Goal: Task Accomplishment & Management: Manage account settings

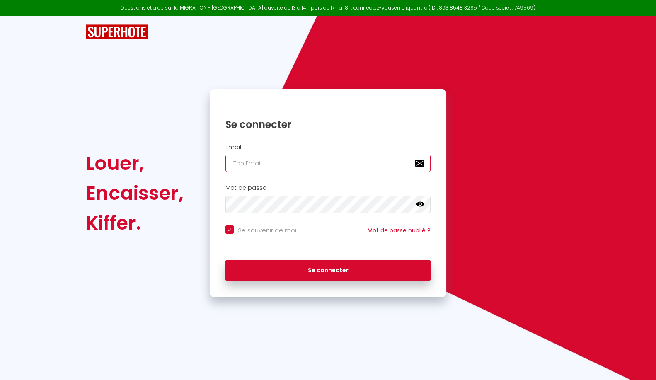
click at [384, 164] on input "email" at bounding box center [329, 163] width 206 height 17
click at [313, 165] on input "email" at bounding box center [329, 163] width 206 height 17
type input "[EMAIL_ADDRESS][DOMAIN_NAME]"
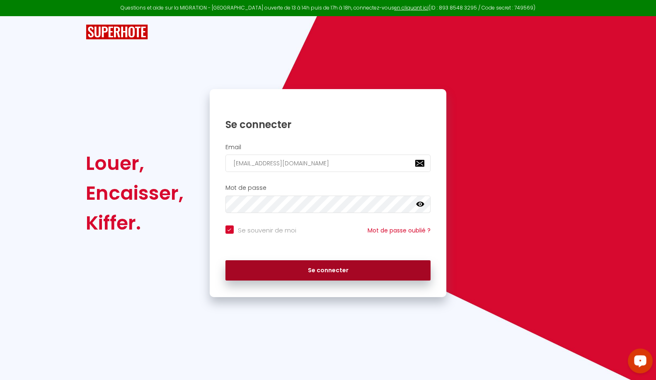
click at [352, 275] on button "Se connecter" at bounding box center [329, 270] width 206 height 21
checkbox input "true"
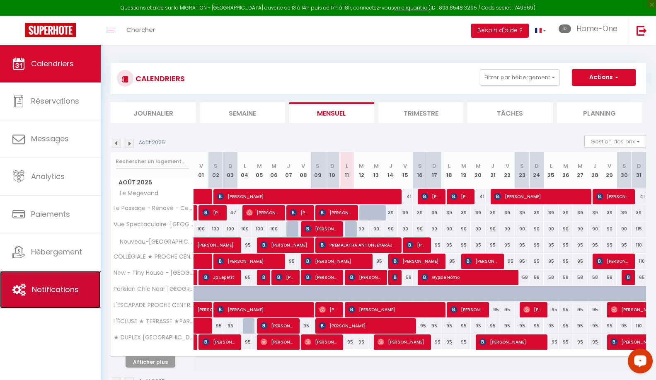
click at [77, 301] on link "Notifications" at bounding box center [50, 289] width 101 height 37
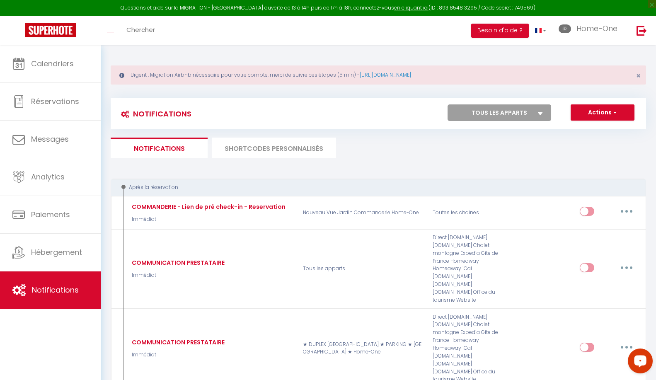
click at [309, 145] on li "SHORTCODES PERSONNALISÉS" at bounding box center [274, 148] width 124 height 20
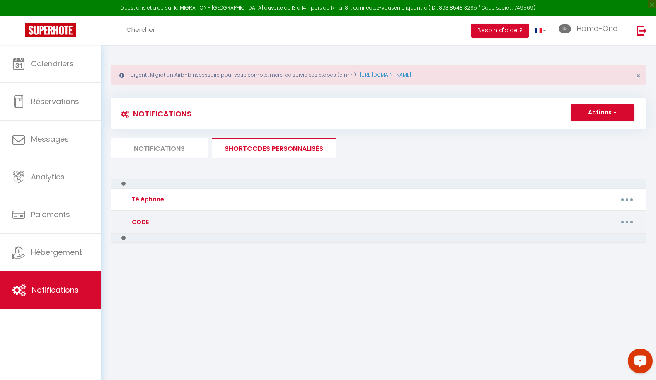
click at [633, 225] on button "button" at bounding box center [627, 222] width 23 height 13
click at [621, 235] on link "Editer" at bounding box center [605, 241] width 61 height 14
type input "CODE"
type textarea "CODE BOITES A CLES"
type textarea "8195"
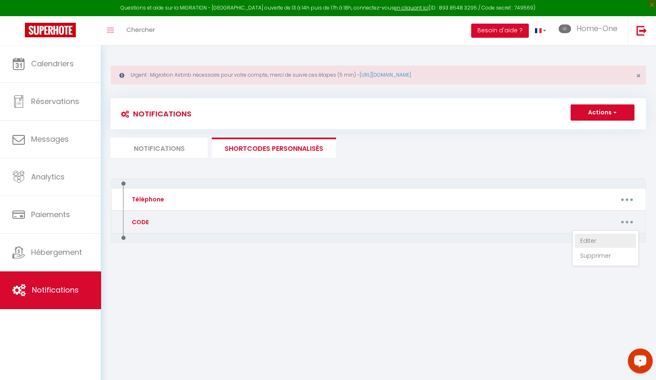
type textarea "3925"
type textarea "1308"
type textarea "7557"
type textarea "3017"
type textarea "1372"
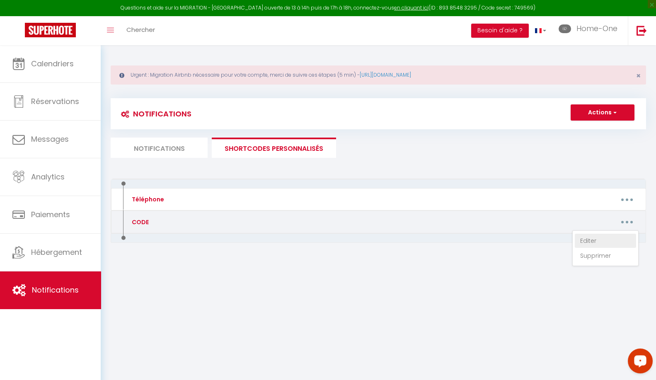
type textarea "2574"
type textarea "4125"
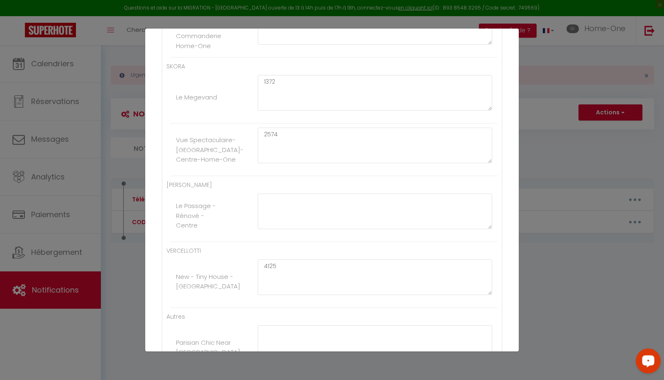
scroll to position [484, 0]
click at [567, 90] on div "Mettre à jour le code court personnalisé × Nom * CODE Contenu * CODE BOITES A C…" at bounding box center [332, 190] width 664 height 380
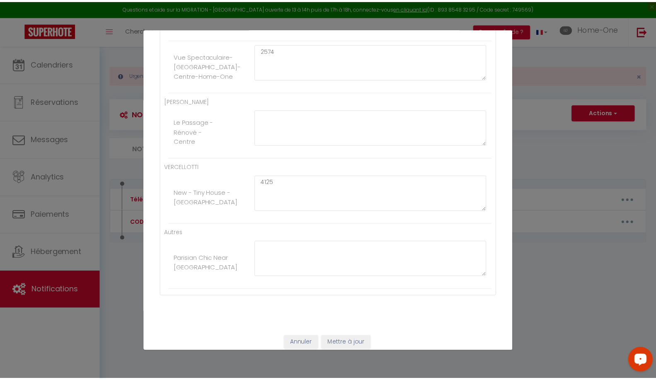
scroll to position [576, 0]
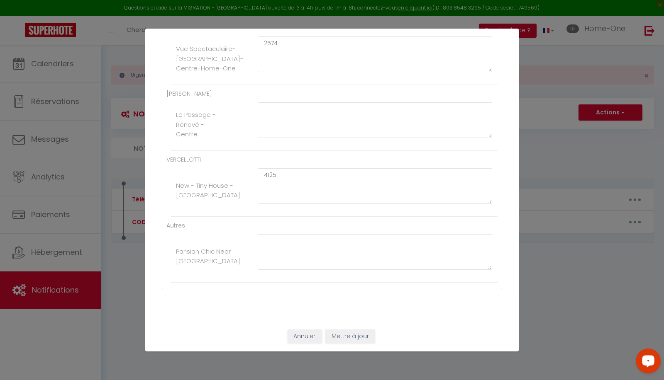
click at [284, 337] on div "Annuler Mettre à jour" at bounding box center [331, 336] width 373 height 31
click at [292, 335] on button "Annuler" at bounding box center [304, 337] width 34 height 14
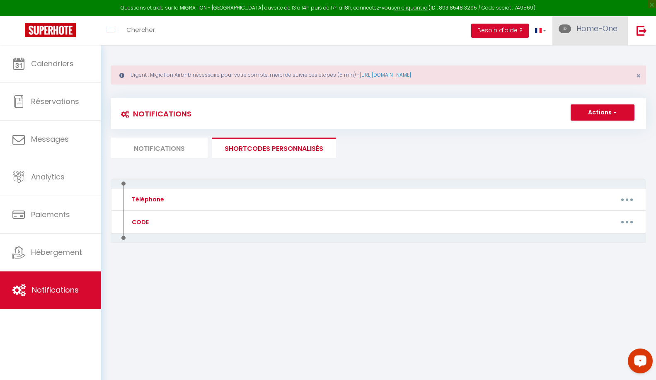
click at [613, 31] on span "Home-One" at bounding box center [597, 28] width 41 height 10
click at [594, 73] on link "Équipe" at bounding box center [594, 73] width 61 height 14
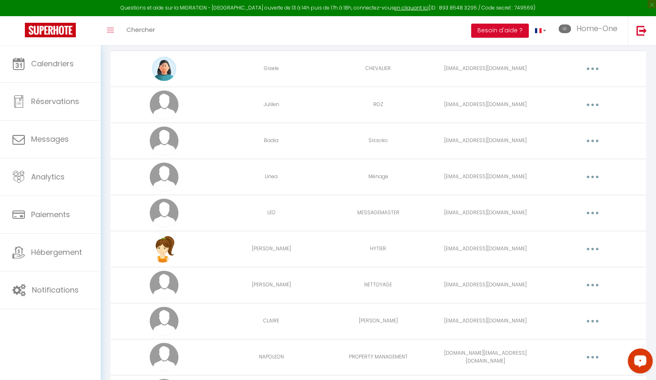
scroll to position [94, 0]
click at [581, 248] on div "Editer Supprimer" at bounding box center [593, 248] width 100 height 13
click at [589, 248] on button "button" at bounding box center [592, 248] width 23 height 13
click at [579, 261] on link "Editer" at bounding box center [571, 268] width 61 height 14
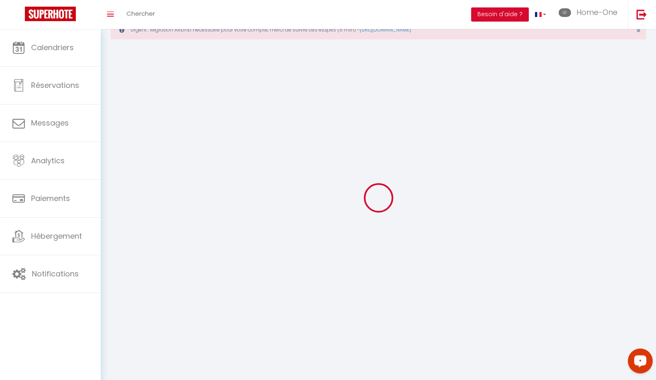
select select
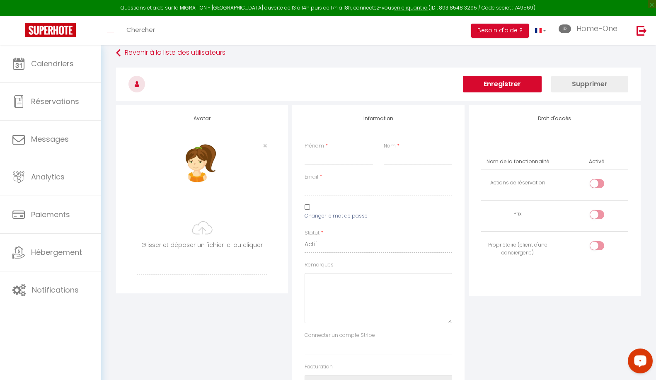
type input "[PERSON_NAME]"
type input "HYTIER"
type input "[EMAIL_ADDRESS][DOMAIN_NAME]"
select select
type textarea "[URL][DOMAIN_NAME]"
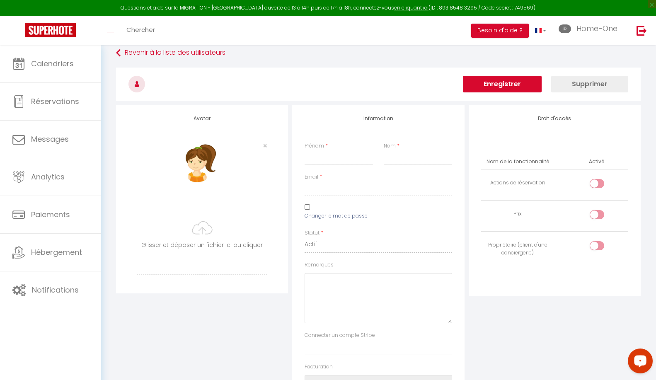
checkbox input "false"
checkbox input "true"
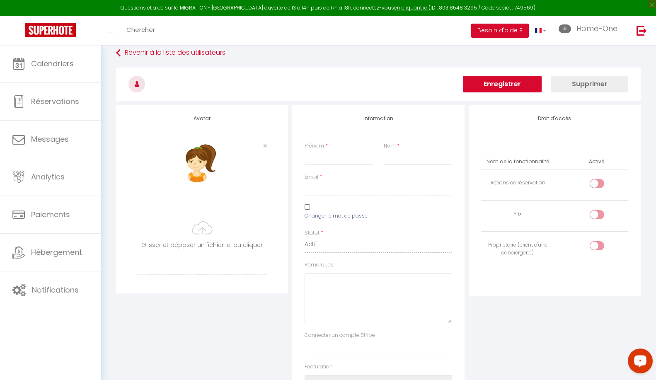
checkbox input "true"
checkbox input "false"
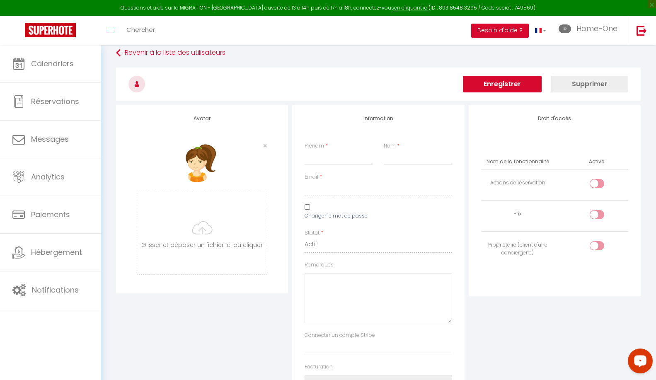
checkbox input "false"
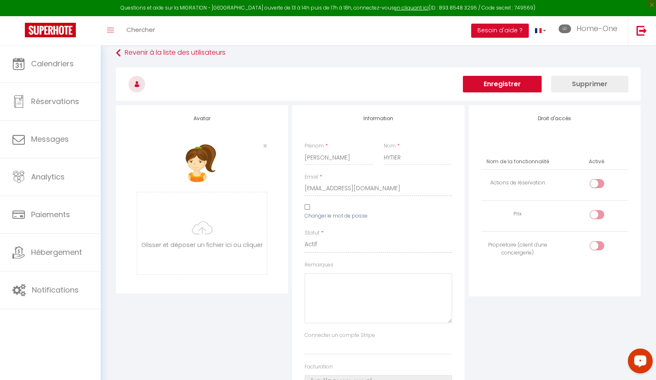
scroll to position [593, 0]
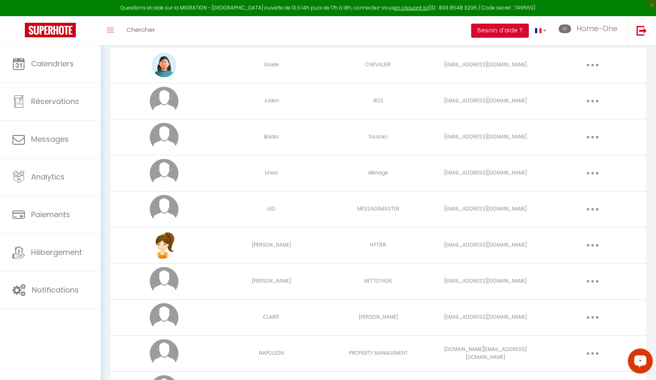
scroll to position [186, 0]
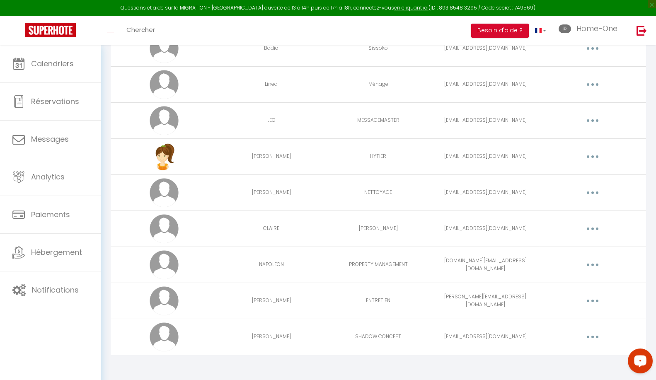
click at [585, 227] on button "button" at bounding box center [592, 228] width 23 height 13
click at [579, 251] on link "Editer" at bounding box center [571, 248] width 61 height 14
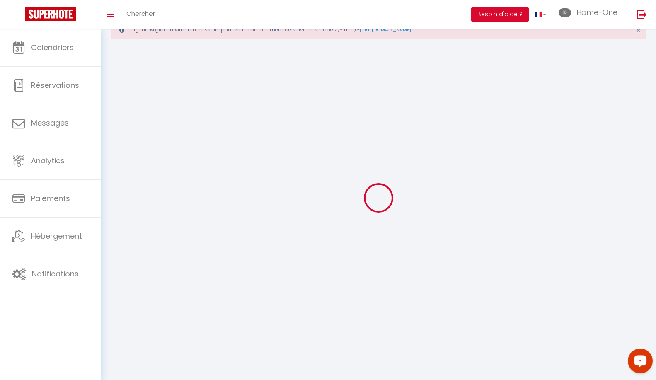
type input "CLAIRE"
type input "[PERSON_NAME]"
type input "[EMAIL_ADDRESS][DOMAIN_NAME]"
type textarea "[URL][DOMAIN_NAME]"
checkbox input "true"
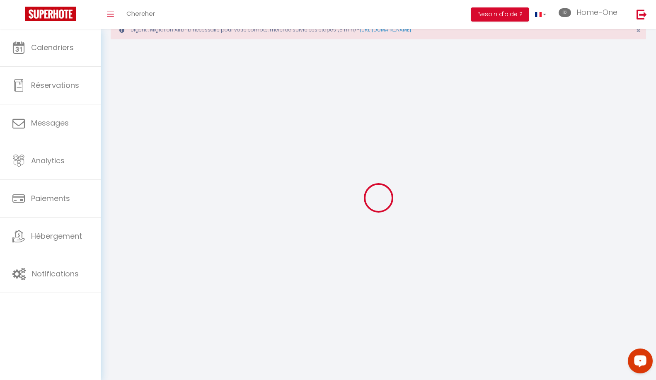
checkbox input "false"
checkbox input "true"
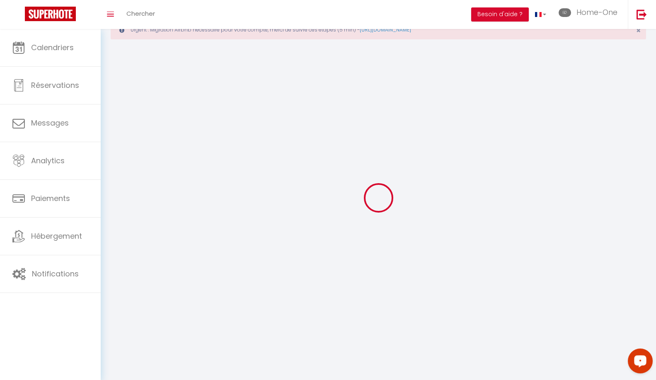
checkbox input "true"
checkbox input "false"
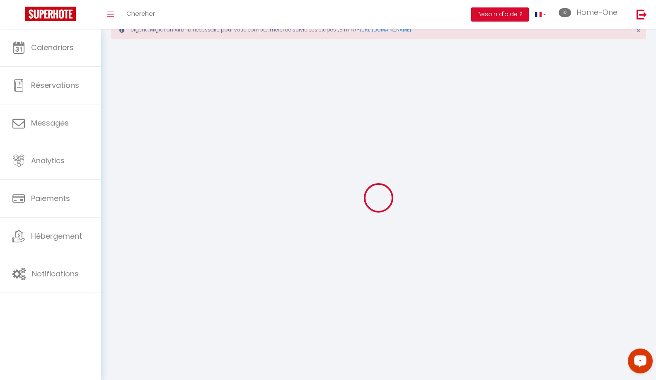
checkbox input "false"
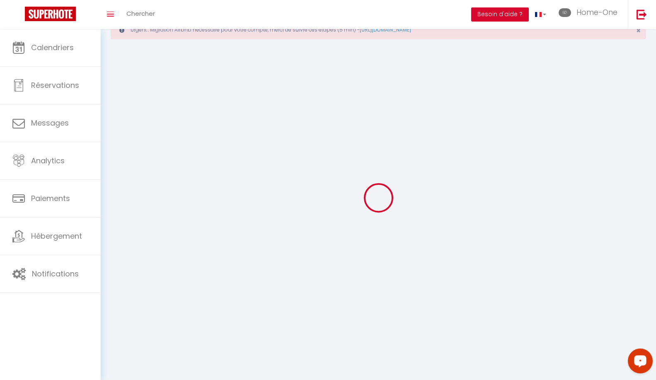
select select
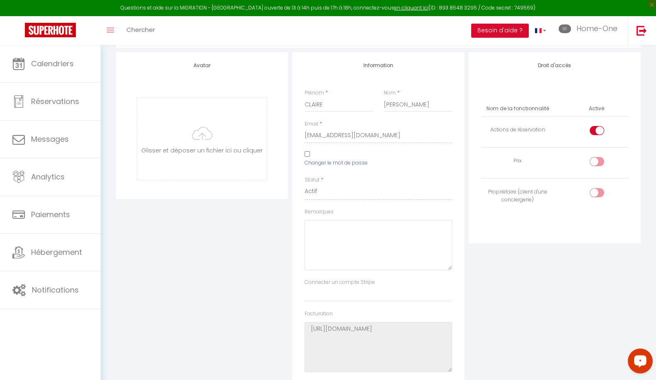
scroll to position [0, 0]
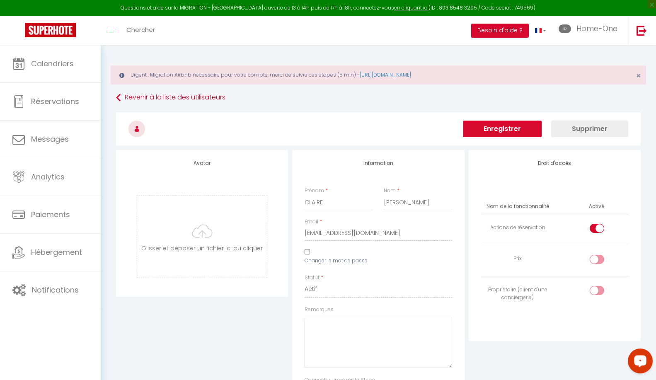
click at [502, 234] on td "Actions de réservation" at bounding box center [518, 229] width 74 height 31
